Goal: Navigation & Orientation: Find specific page/section

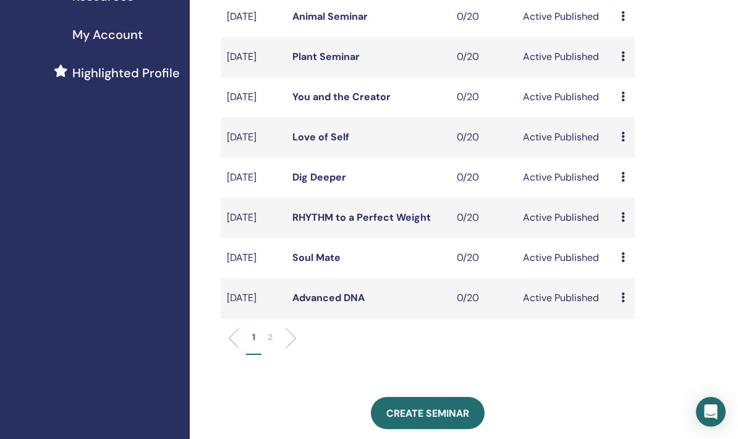
scroll to position [332, 8]
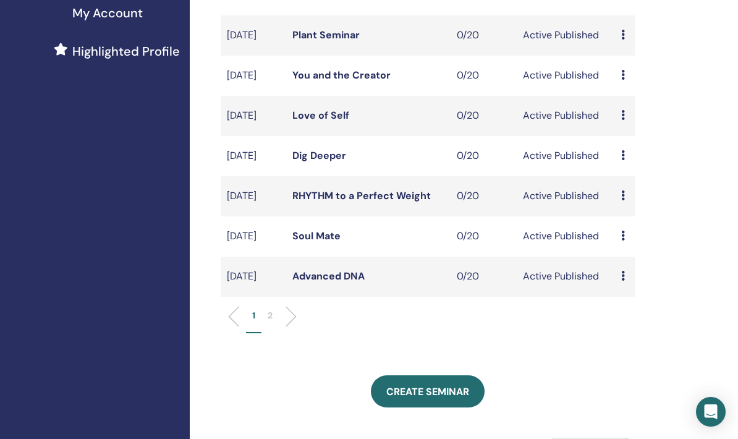
click at [274, 333] on li "2" at bounding box center [269, 321] width 17 height 24
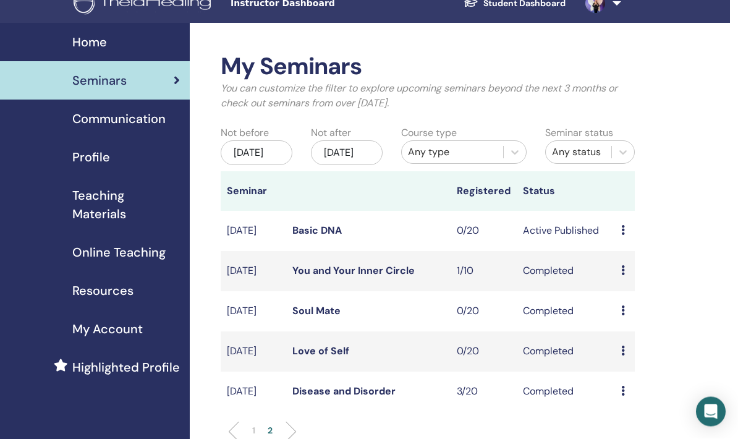
scroll to position [22, 8]
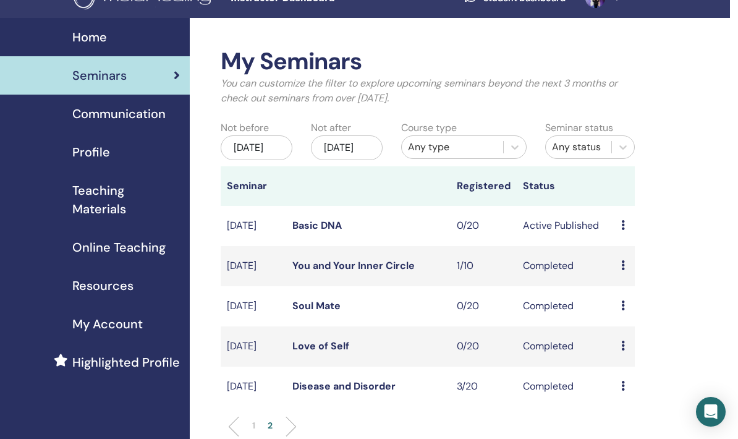
click at [276, 224] on td "Aug/27, 2025" at bounding box center [253, 226] width 65 height 40
click at [318, 232] on link "Basic DNA" at bounding box center [316, 225] width 49 height 13
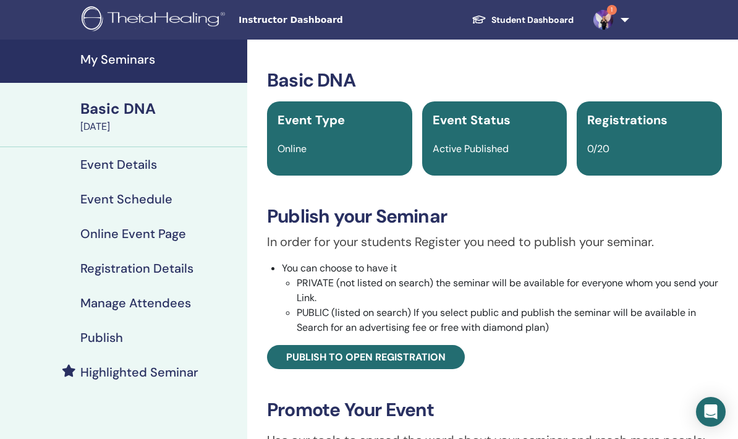
click at [138, 172] on h4 "Event Details" at bounding box center [118, 164] width 77 height 15
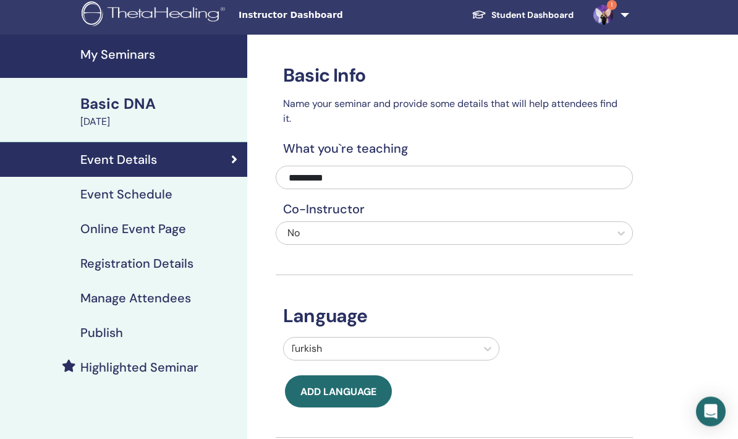
scroll to position [14, 0]
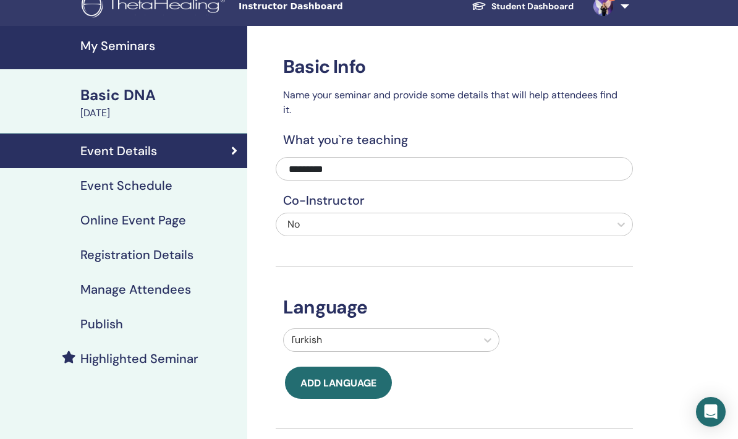
click at [148, 193] on h4 "Event Schedule" at bounding box center [126, 185] width 92 height 15
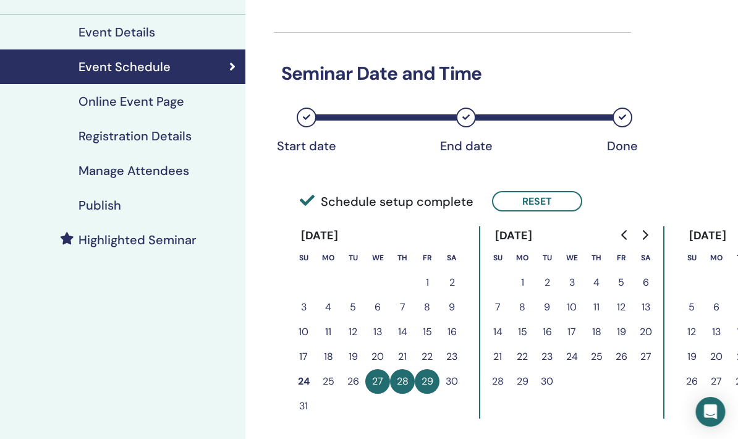
scroll to position [0, 1]
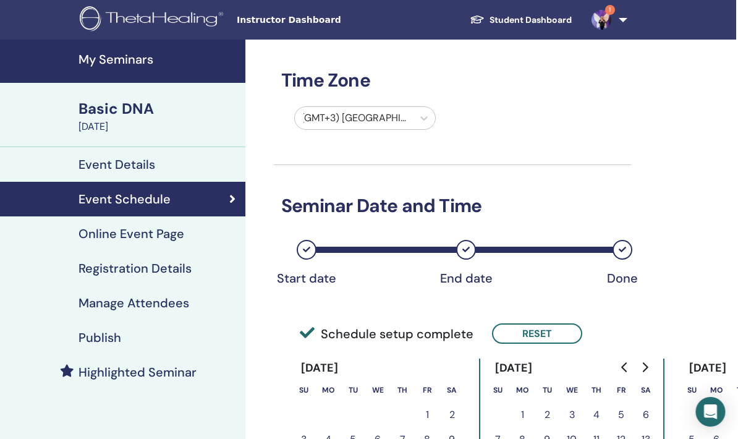
click at [141, 62] on h4 "My Seminars" at bounding box center [158, 59] width 159 height 15
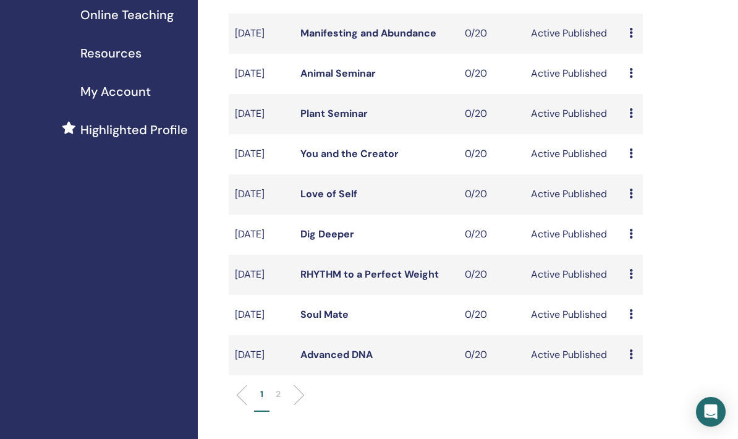
scroll to position [268, 0]
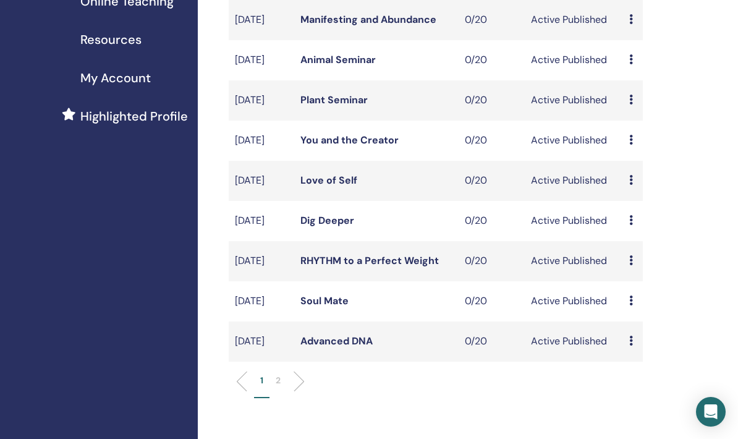
click at [349, 146] on link "You and the Creator" at bounding box center [349, 139] width 98 height 13
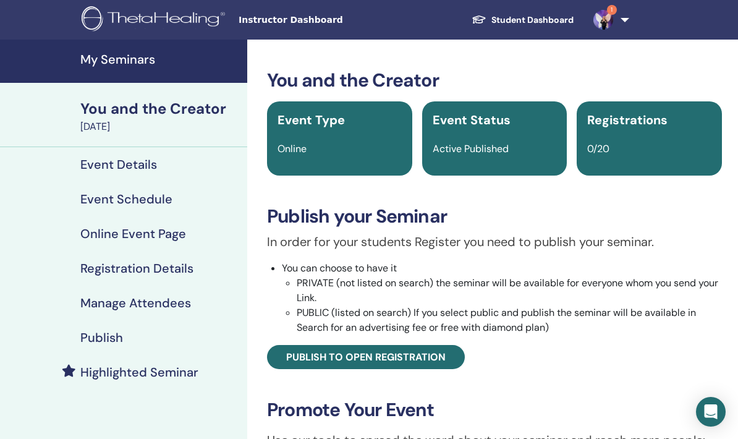
click at [151, 204] on h4 "Event Schedule" at bounding box center [126, 199] width 92 height 15
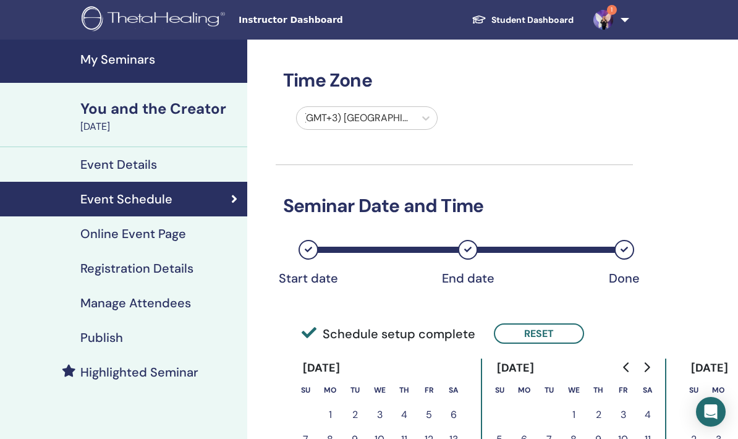
click at [125, 67] on link "My Seminars" at bounding box center [123, 61] width 247 height 43
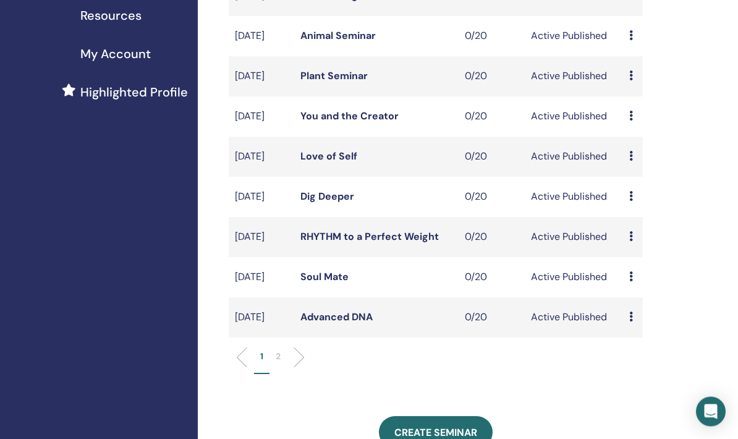
scroll to position [292, 0]
click at [286, 374] on li "2" at bounding box center [277, 362] width 17 height 24
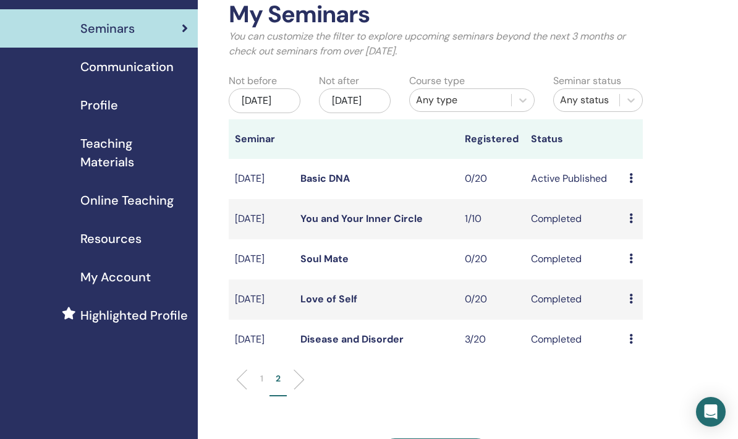
scroll to position [59, 0]
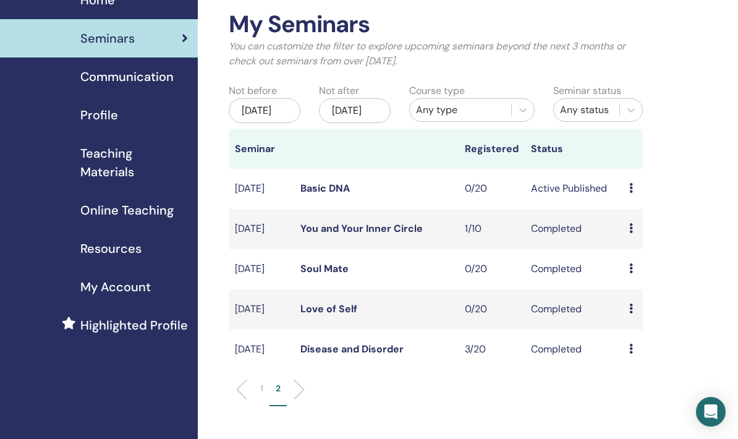
click at [360, 201] on td "Basic DNA" at bounding box center [376, 189] width 164 height 40
click at [327, 195] on link "Basic DNA" at bounding box center [324, 188] width 49 height 13
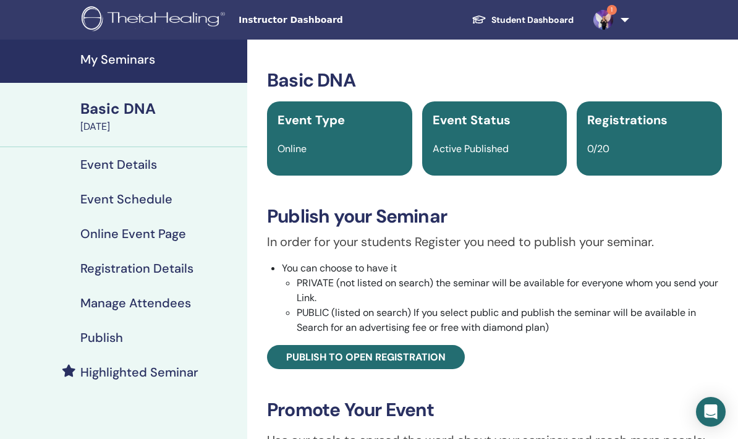
click at [135, 169] on h4 "Event Details" at bounding box center [118, 164] width 77 height 15
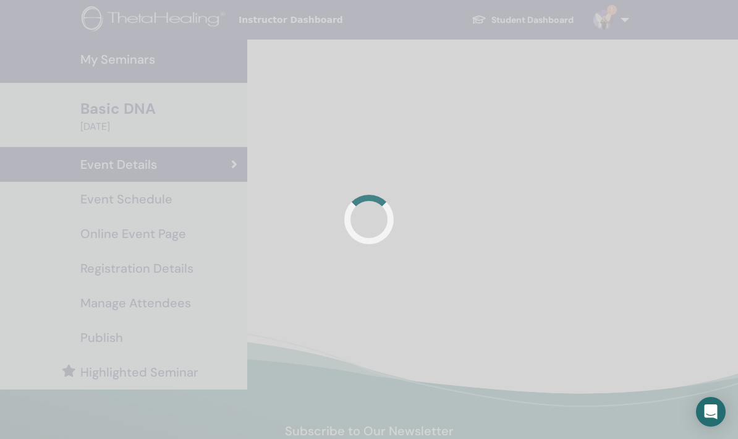
scroll to position [49, 0]
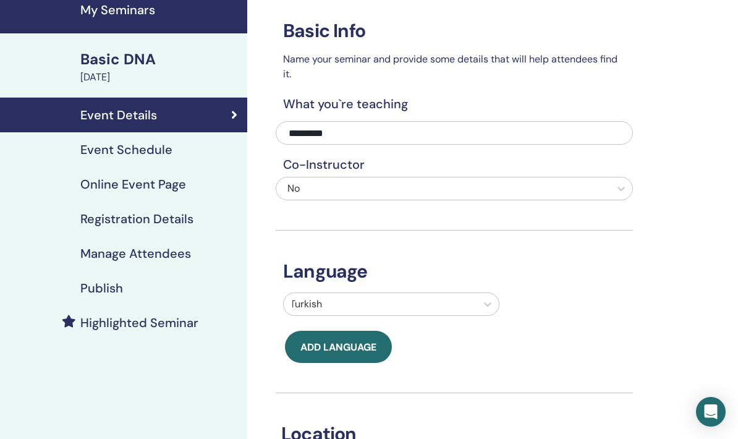
click at [164, 150] on h4 "Event Schedule" at bounding box center [126, 149] width 92 height 15
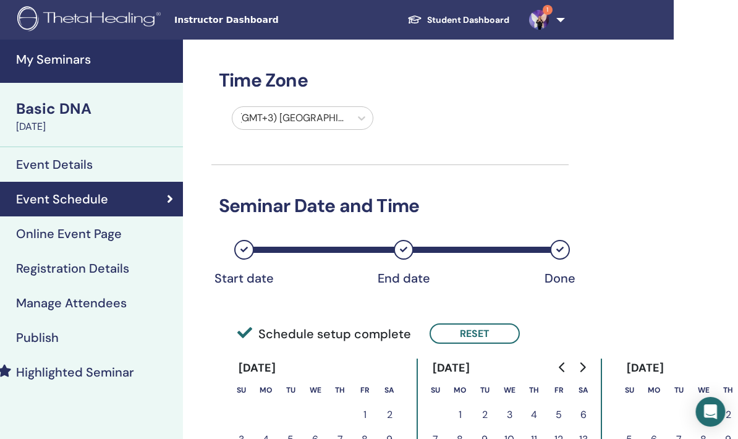
scroll to position [0, 64]
click at [77, 62] on h4 "My Seminars" at bounding box center [95, 59] width 159 height 15
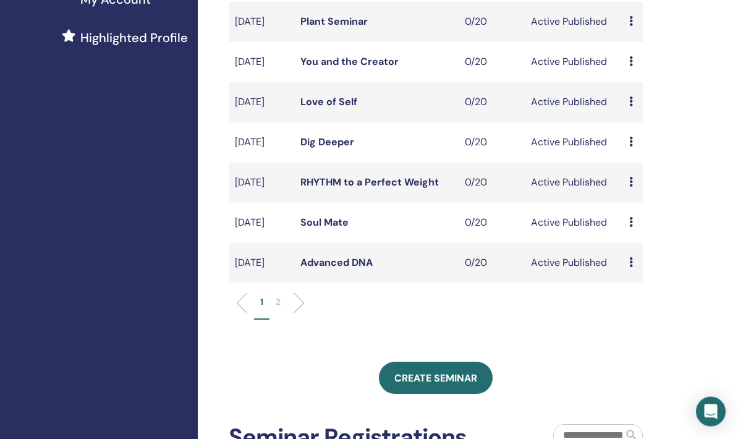
scroll to position [345, 0]
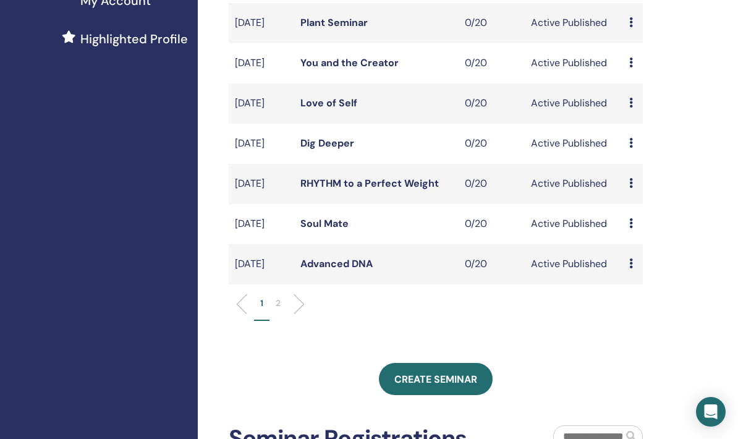
click at [373, 270] on link "Advanced DNA" at bounding box center [336, 263] width 72 height 13
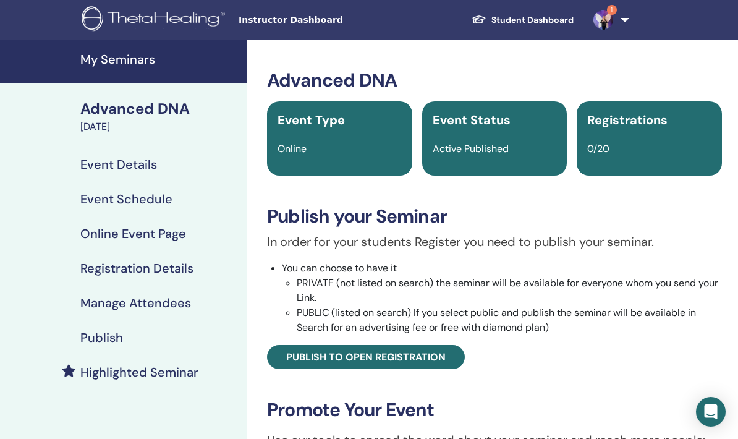
click at [161, 200] on h4 "Event Schedule" at bounding box center [126, 199] width 92 height 15
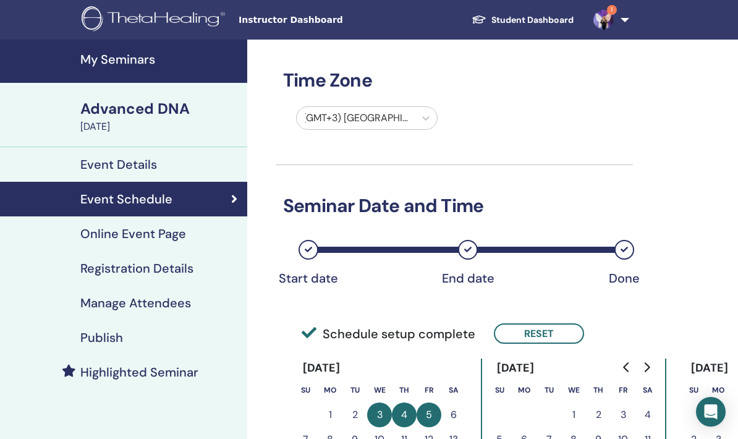
click at [137, 65] on h4 "My Seminars" at bounding box center [159, 59] width 159 height 15
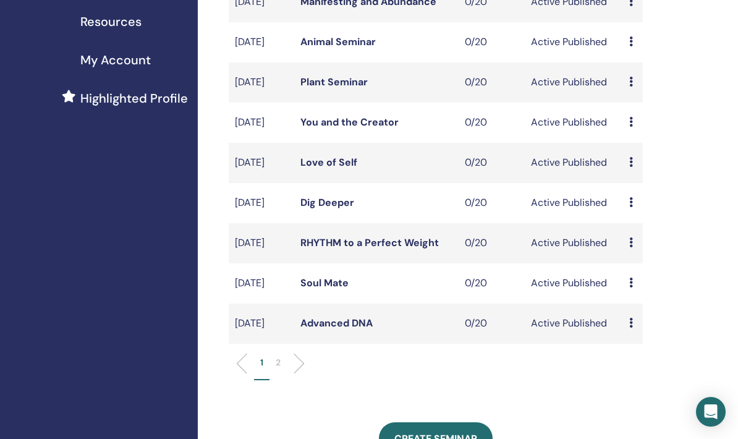
scroll to position [266, 0]
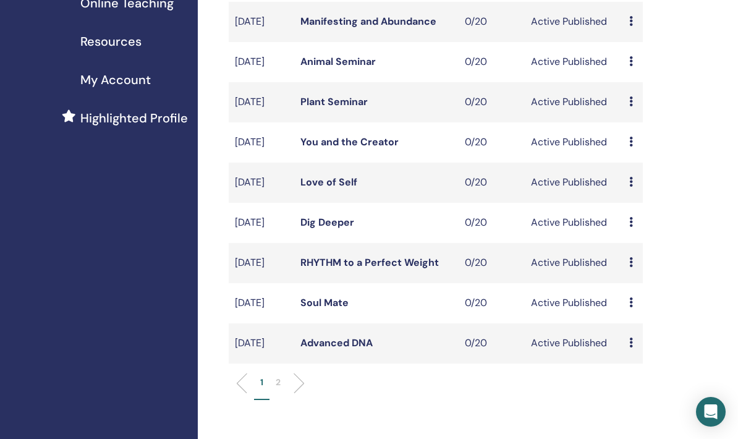
click at [344, 309] on link "Soul Mate" at bounding box center [324, 302] width 48 height 13
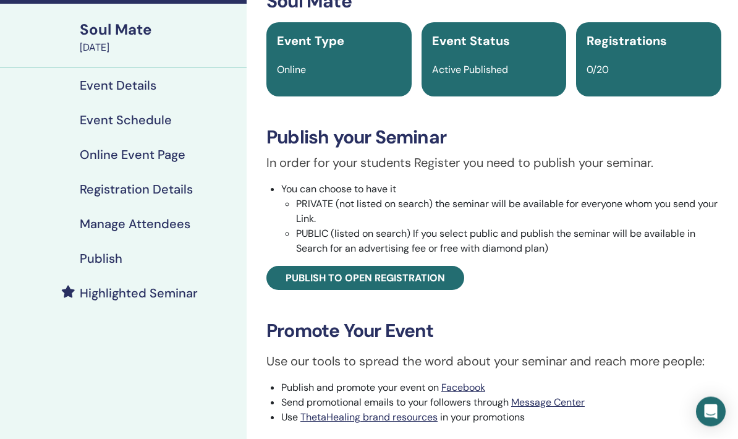
scroll to position [70, 1]
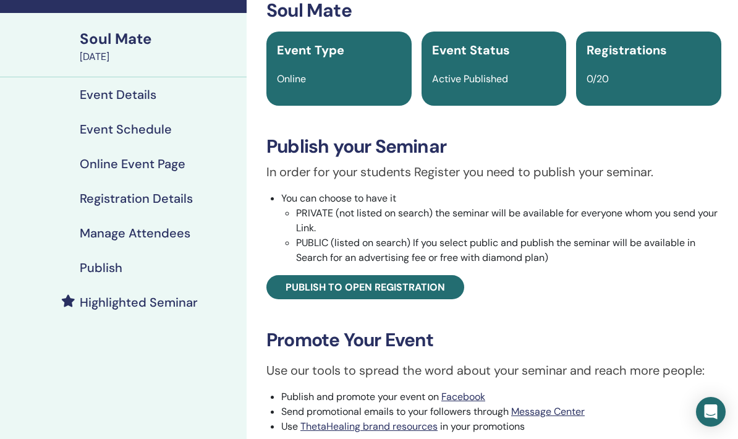
click at [162, 135] on h4 "Event Schedule" at bounding box center [126, 129] width 92 height 15
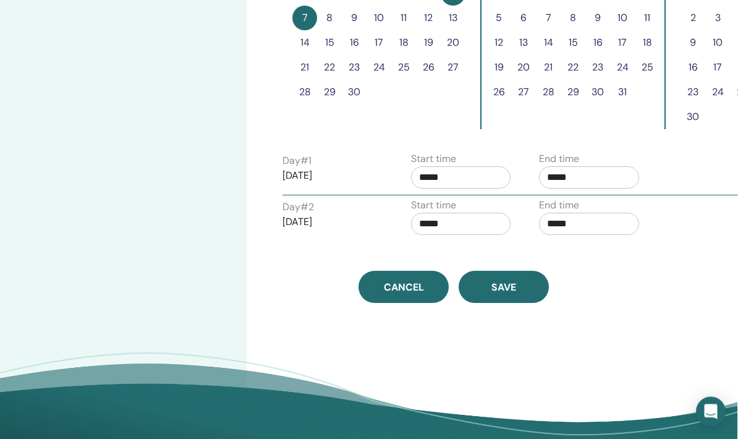
scroll to position [421, 1]
